Goal: Obtain resource: Obtain resource

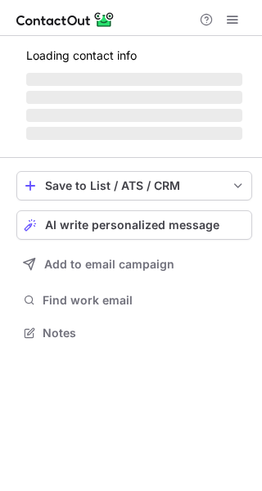
scroll to position [317, 262]
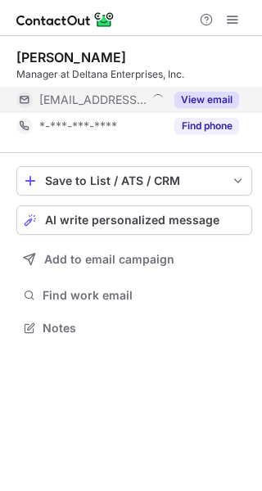
scroll to position [317, 262]
click at [220, 97] on button "View email" at bounding box center [206, 100] width 65 height 16
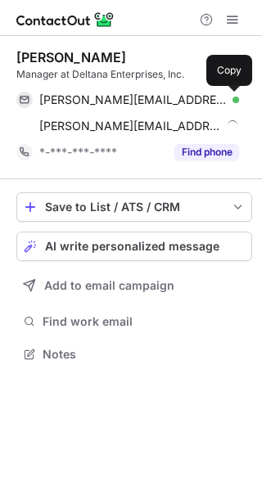
click at [230, 101] on span at bounding box center [230, 99] width 13 height 13
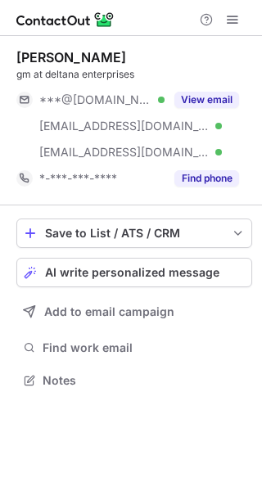
scroll to position [369, 262]
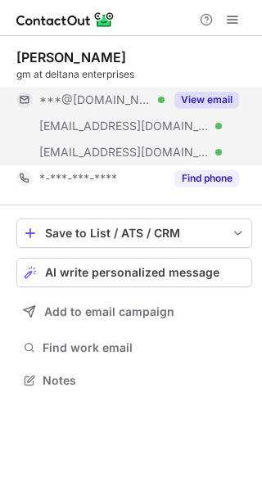
click at [199, 93] on button "View email" at bounding box center [206, 100] width 65 height 16
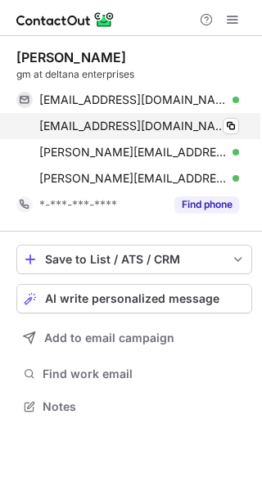
scroll to position [396, 262]
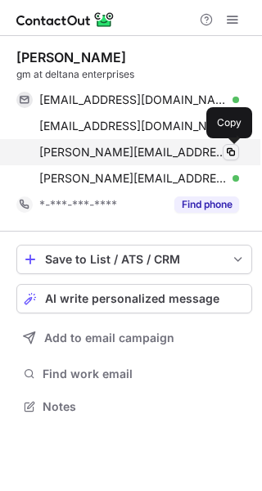
click at [233, 154] on span at bounding box center [230, 152] width 13 height 13
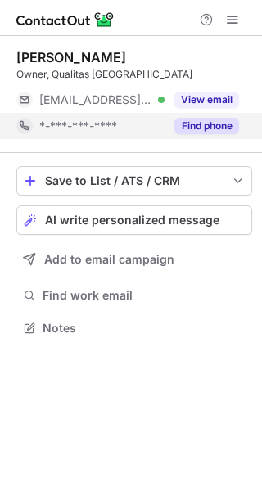
scroll to position [317, 262]
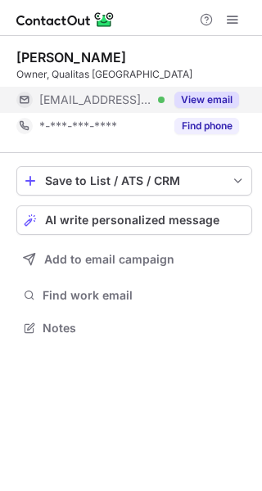
click at [220, 106] on button "View email" at bounding box center [206, 100] width 65 height 16
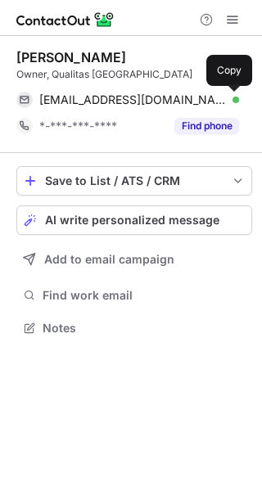
click at [230, 100] on span at bounding box center [230, 99] width 13 height 13
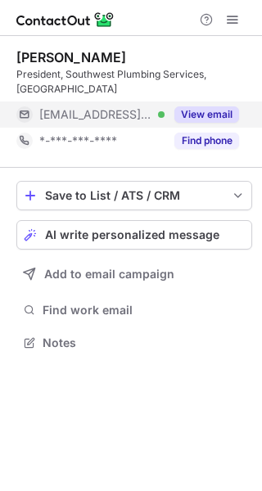
scroll to position [317, 262]
drag, startPoint x: 201, startPoint y: 98, endPoint x: 226, endPoint y: 98, distance: 25.4
click at [201, 106] on button "View email" at bounding box center [206, 114] width 65 height 16
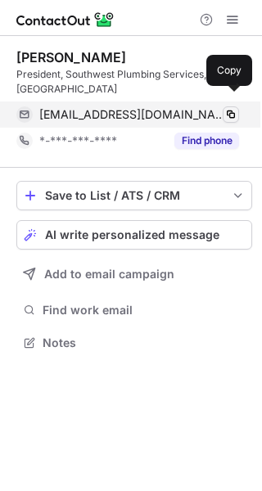
click at [231, 108] on span at bounding box center [230, 114] width 13 height 13
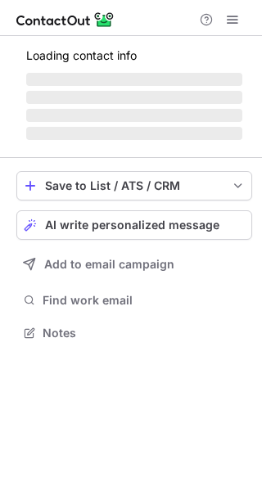
scroll to position [317, 262]
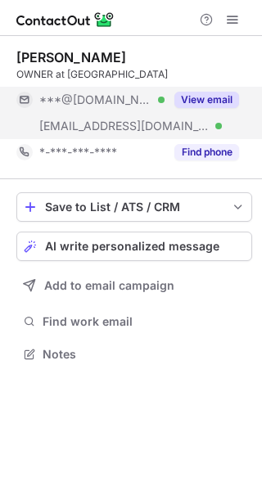
click at [220, 95] on button "View email" at bounding box center [206, 100] width 65 height 16
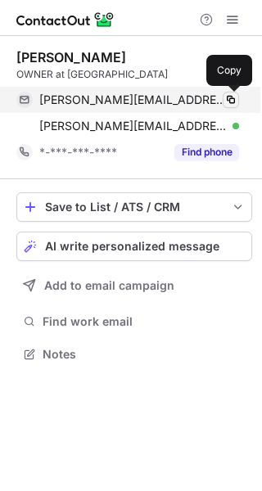
click at [232, 100] on span at bounding box center [230, 99] width 13 height 13
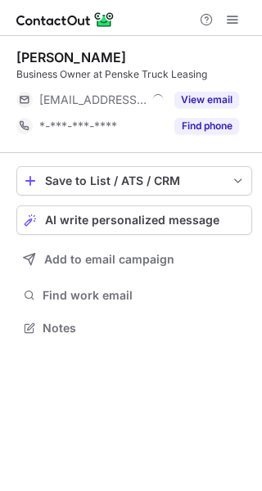
scroll to position [317, 262]
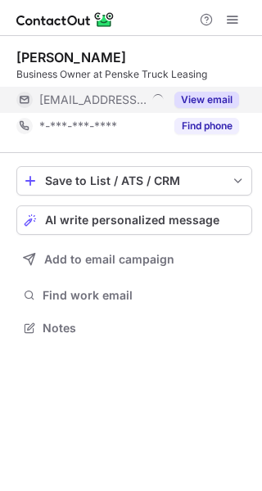
click at [224, 100] on button "View email" at bounding box center [206, 100] width 65 height 16
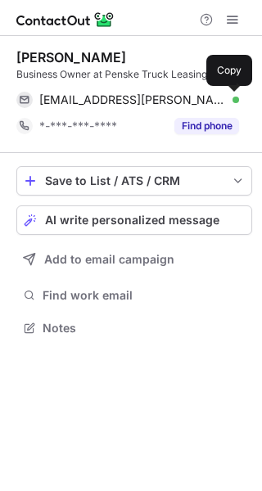
click at [231, 101] on span at bounding box center [230, 99] width 13 height 13
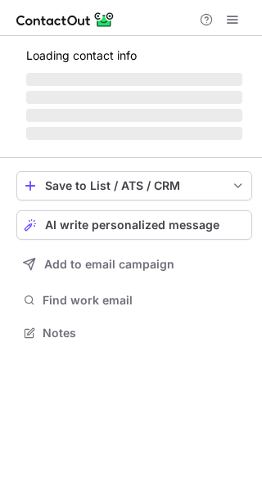
scroll to position [332, 262]
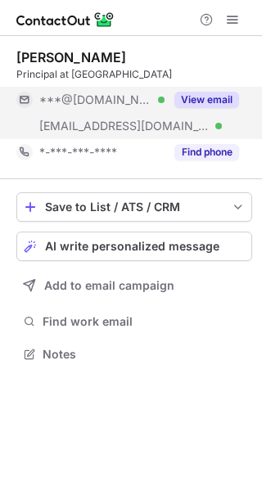
scroll to position [343, 262]
click at [229, 100] on button "View email" at bounding box center [206, 100] width 65 height 16
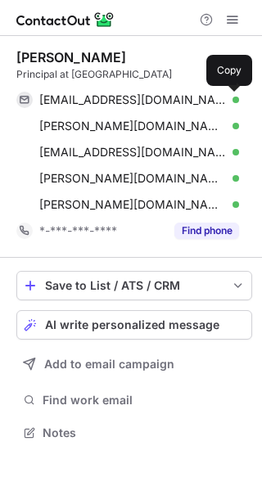
scroll to position [422, 262]
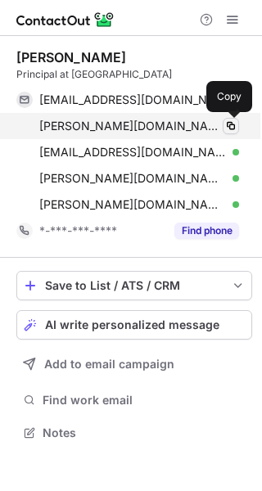
click at [230, 125] on span at bounding box center [230, 126] width 13 height 13
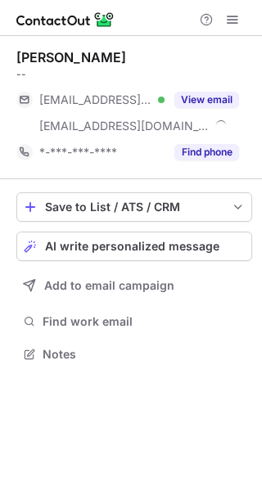
scroll to position [343, 262]
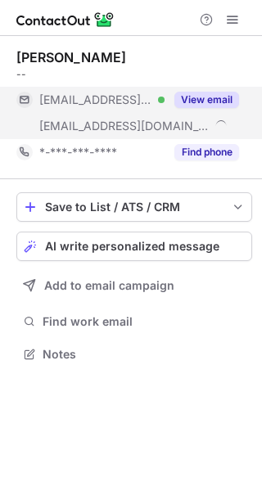
click at [226, 98] on button "View email" at bounding box center [206, 100] width 65 height 16
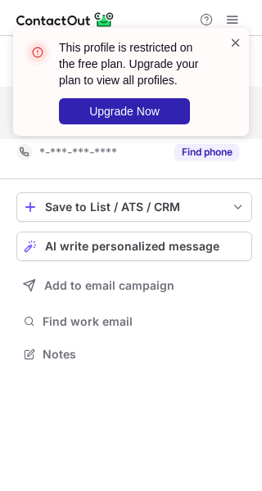
click at [234, 43] on span at bounding box center [235, 42] width 13 height 16
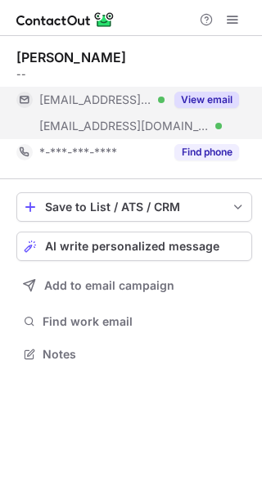
click at [238, 20] on div "This profile is restricted on the free plan. Upgrade your plan to view all prof…" at bounding box center [131, 88] width 262 height 154
click at [233, 20] on div "This profile is restricted on the free plan. Upgrade your plan to view all prof…" at bounding box center [131, 88] width 262 height 154
click at [233, 20] on span at bounding box center [232, 19] width 13 height 13
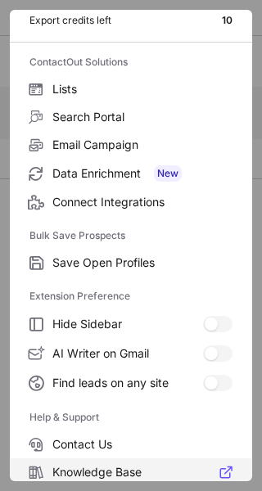
scroll to position [191, 0]
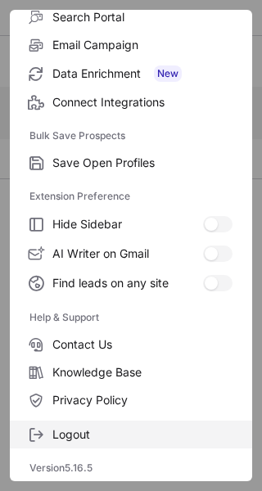
click at [80, 429] on span "Logout" at bounding box center [142, 435] width 180 height 15
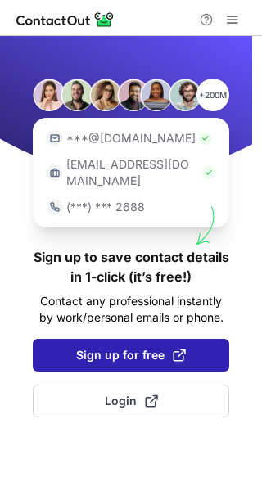
click at [113, 347] on span "Sign up for free" at bounding box center [131, 355] width 110 height 16
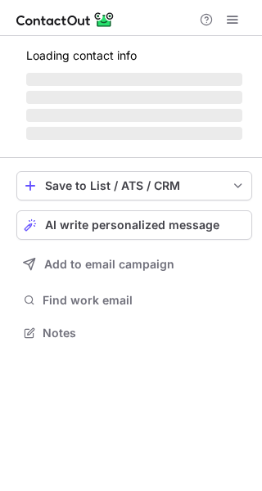
scroll to position [343, 262]
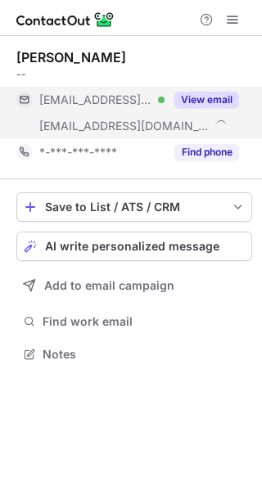
click at [233, 102] on button "View email" at bounding box center [206, 100] width 65 height 16
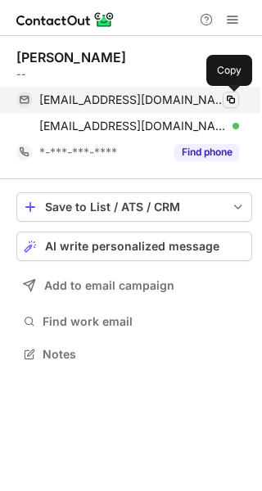
click at [232, 99] on span at bounding box center [230, 99] width 13 height 13
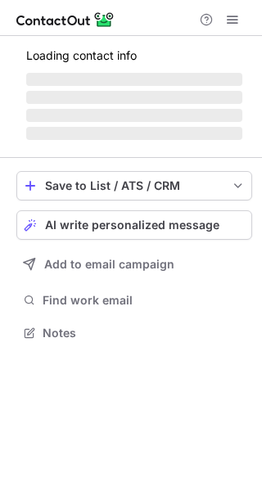
scroll to position [317, 262]
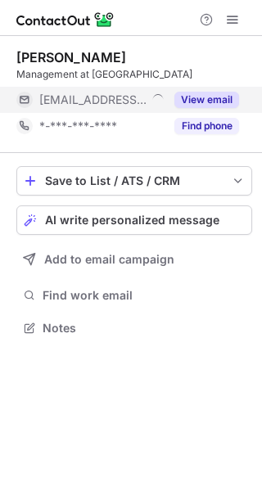
click at [224, 97] on button "View email" at bounding box center [206, 100] width 65 height 16
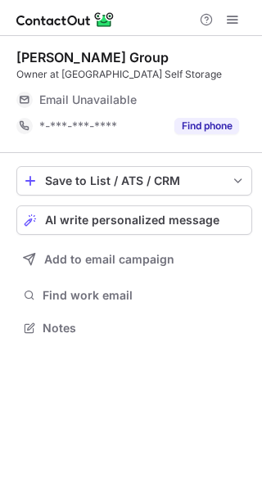
scroll to position [317, 262]
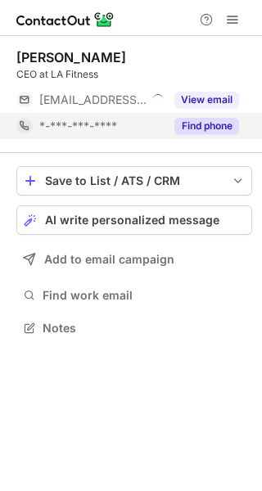
scroll to position [317, 262]
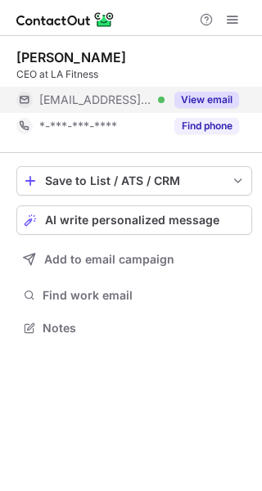
click at [224, 96] on button "View email" at bounding box center [206, 100] width 65 height 16
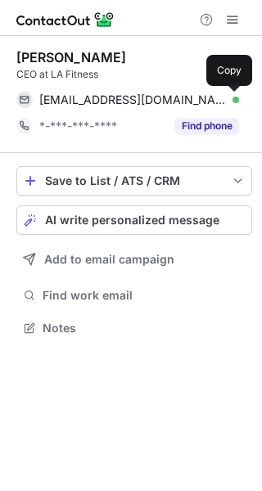
click at [233, 97] on span at bounding box center [230, 99] width 13 height 13
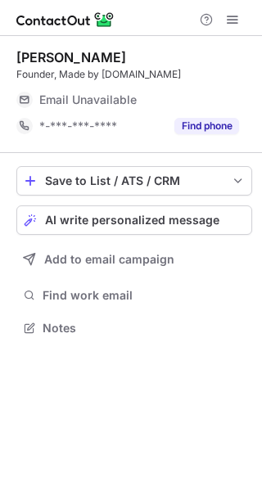
scroll to position [317, 262]
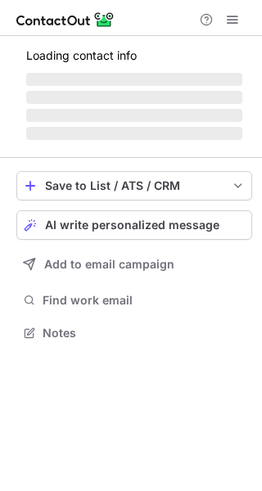
scroll to position [317, 262]
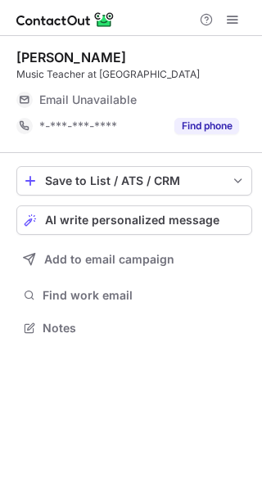
scroll to position [332, 262]
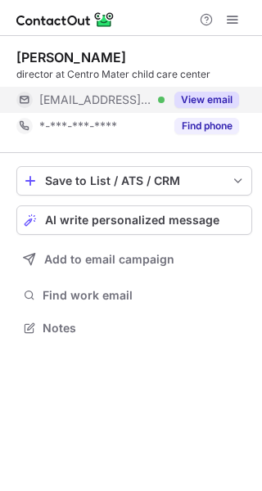
scroll to position [317, 262]
click at [221, 107] on button "View email" at bounding box center [206, 100] width 65 height 16
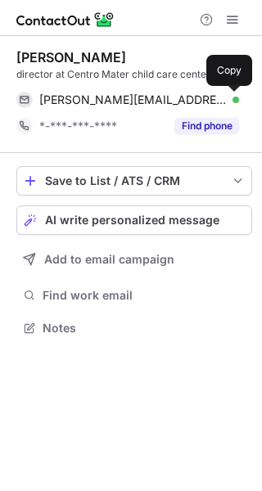
click at [237, 102] on span at bounding box center [230, 99] width 13 height 13
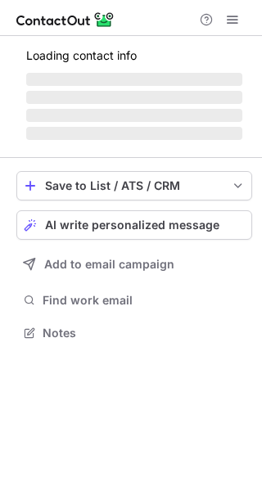
scroll to position [332, 262]
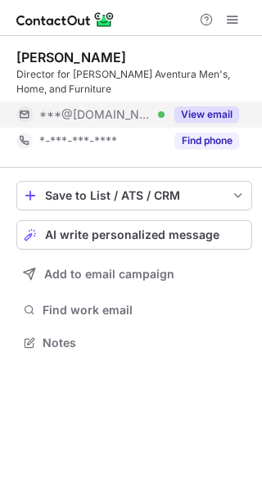
click at [226, 116] on button "View email" at bounding box center [206, 114] width 65 height 16
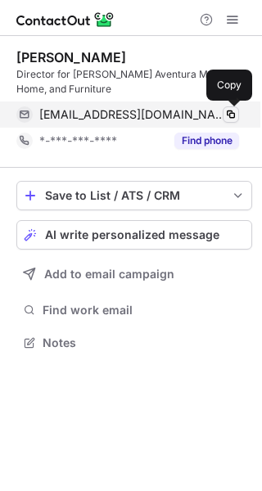
click at [232, 115] on span at bounding box center [230, 114] width 13 height 13
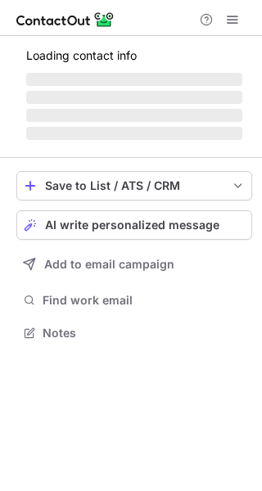
scroll to position [317, 262]
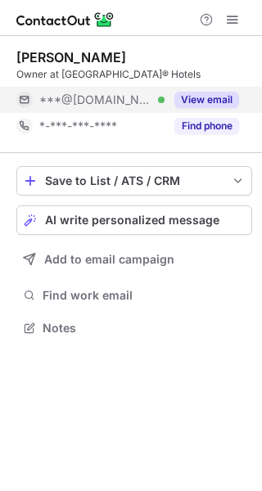
click at [222, 95] on button "View email" at bounding box center [206, 100] width 65 height 16
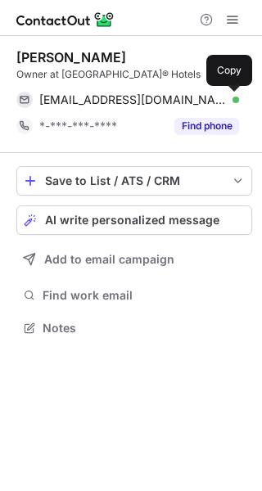
click at [229, 97] on span at bounding box center [230, 99] width 13 height 13
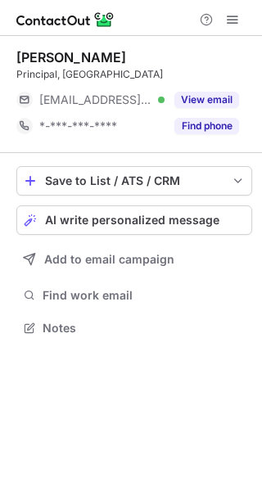
scroll to position [317, 262]
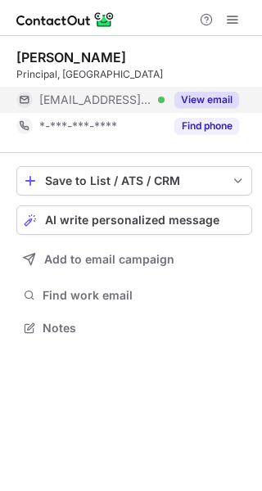
click at [214, 101] on button "View email" at bounding box center [206, 100] width 65 height 16
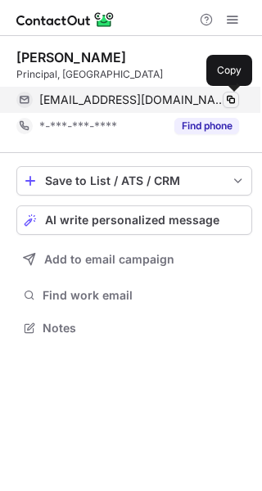
click at [224, 98] on button at bounding box center [231, 100] width 16 height 16
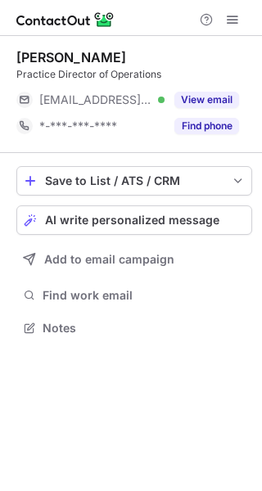
scroll to position [317, 262]
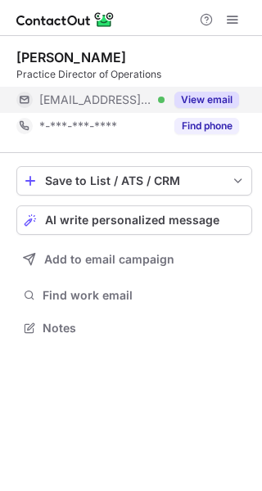
click at [217, 94] on button "View email" at bounding box center [206, 100] width 65 height 16
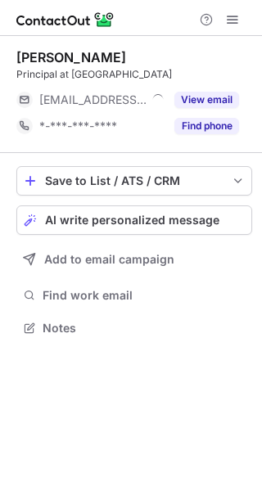
scroll to position [317, 262]
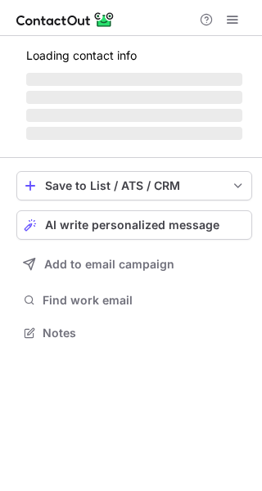
scroll to position [317, 262]
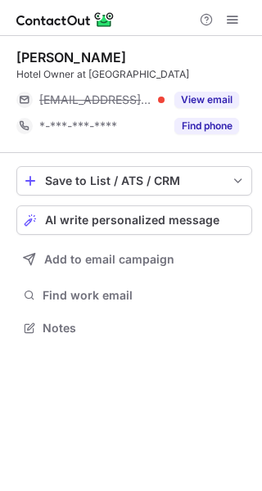
click at [232, 102] on button "View email" at bounding box center [206, 100] width 65 height 16
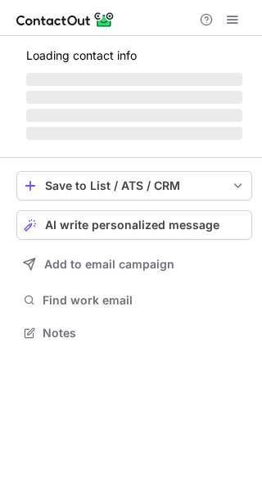
scroll to position [332, 262]
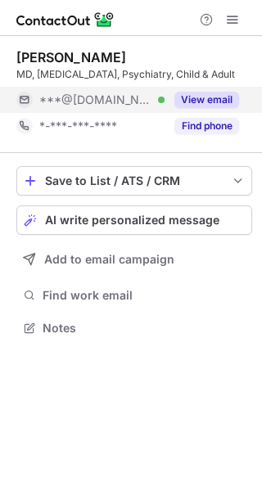
click at [229, 102] on button "View email" at bounding box center [206, 100] width 65 height 16
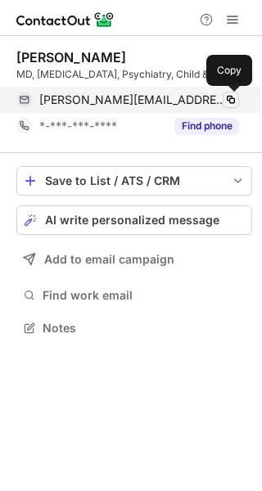
click at [230, 101] on span at bounding box center [230, 99] width 13 height 13
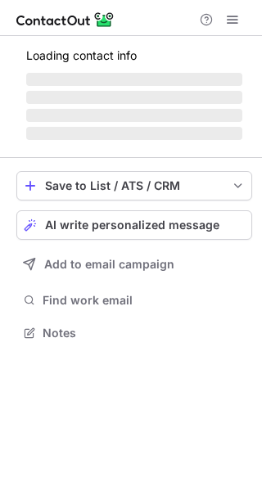
scroll to position [317, 262]
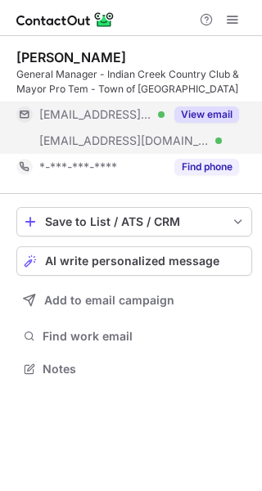
click at [224, 113] on button "View email" at bounding box center [206, 114] width 65 height 16
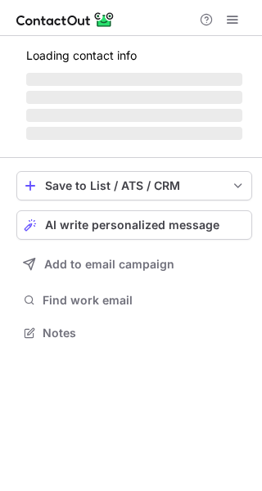
scroll to position [332, 262]
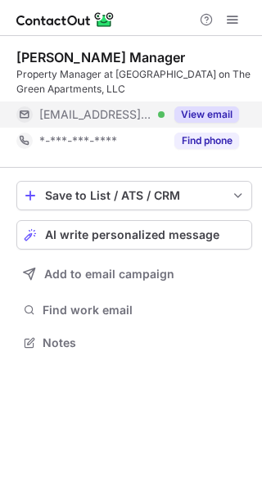
click at [229, 105] on div "View email" at bounding box center [202, 115] width 75 height 26
